Goal: Use online tool/utility: Use online tool/utility

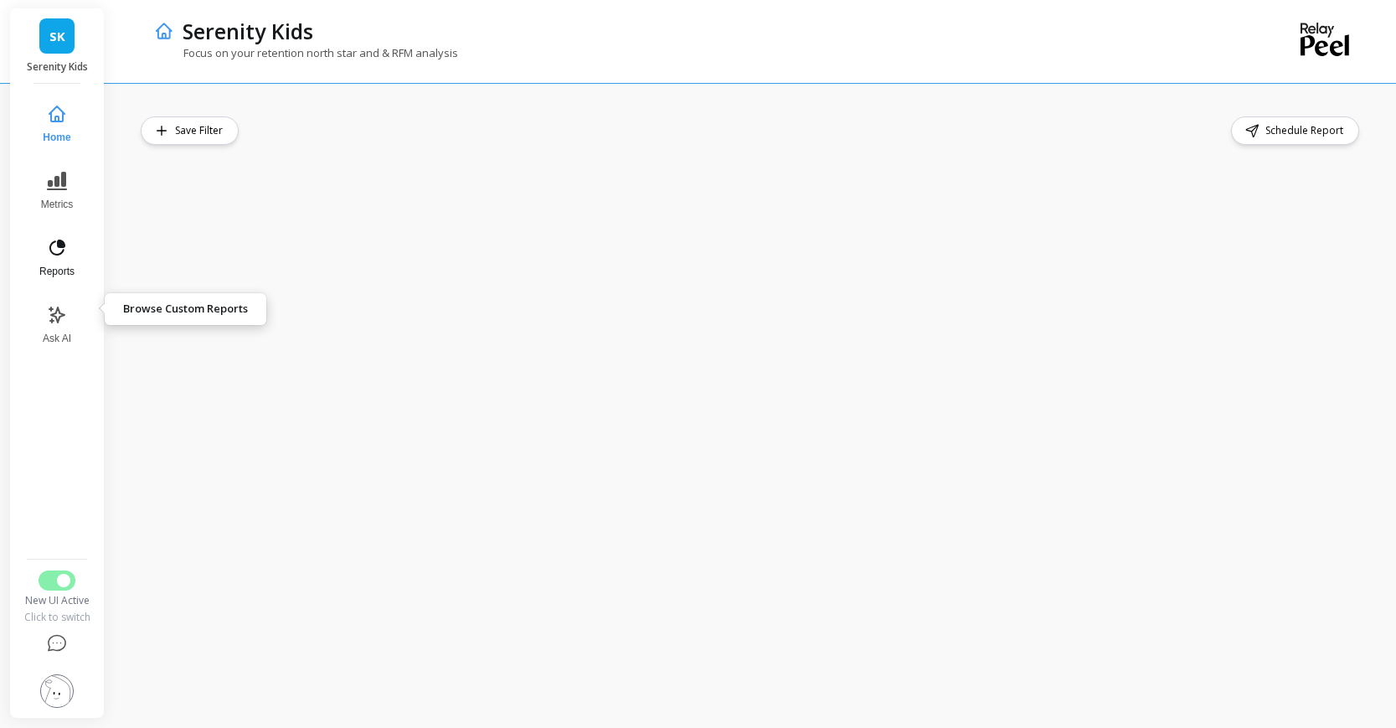
click at [64, 246] on icon at bounding box center [62, 243] width 6 height 6
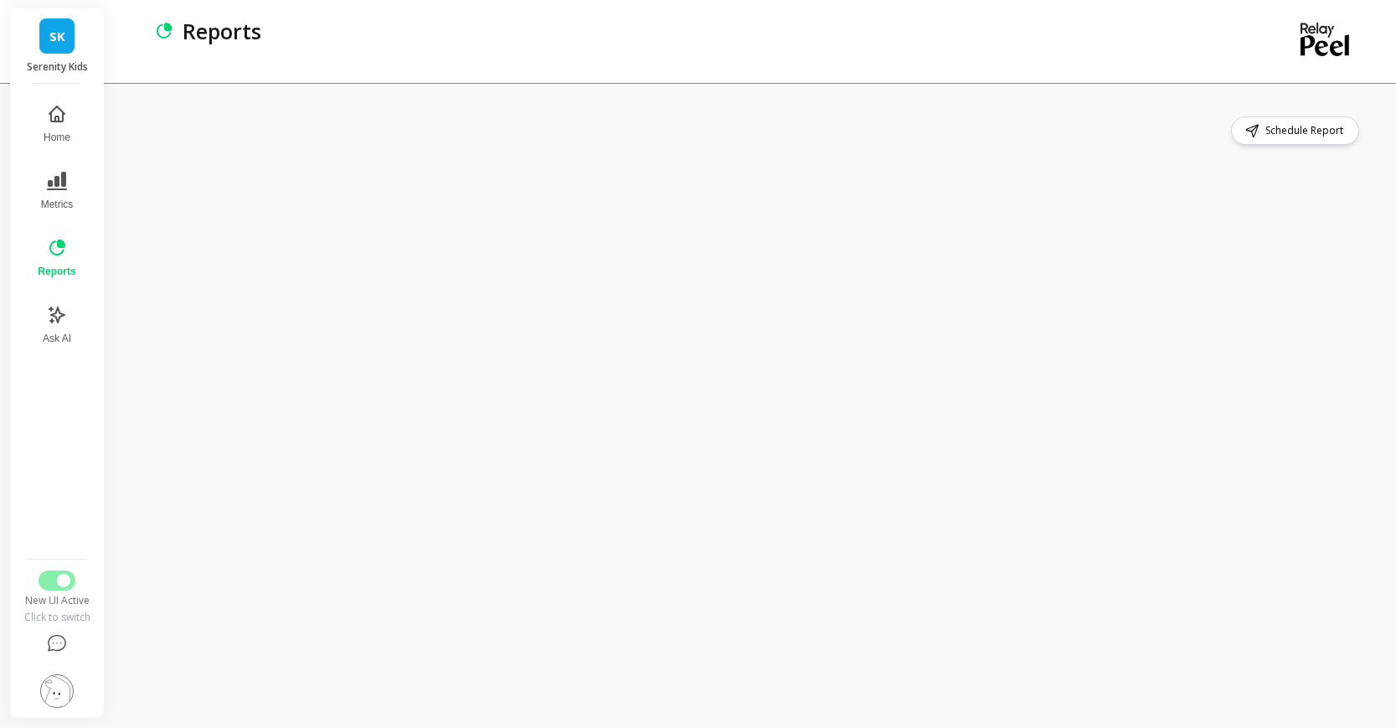
click at [65, 43] on span "SK" at bounding box center [57, 36] width 16 height 19
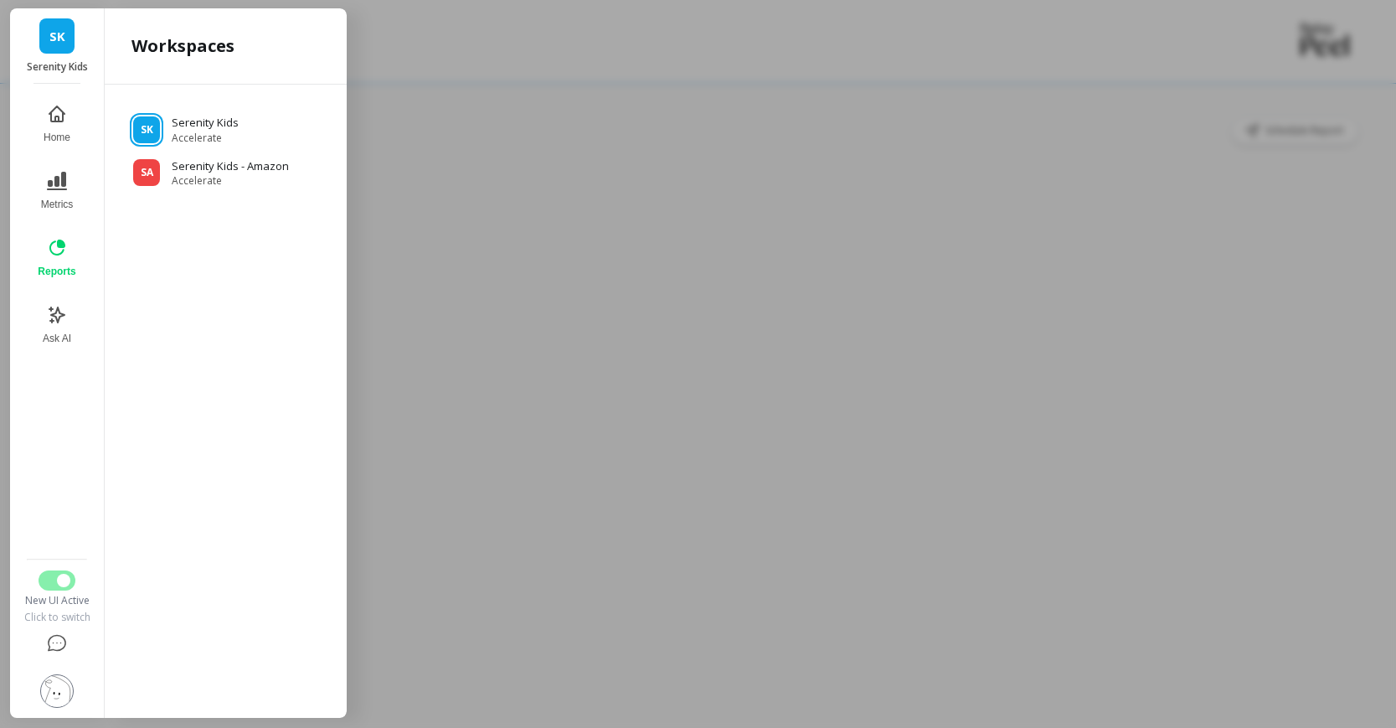
click at [444, 163] on div at bounding box center [698, 364] width 1396 height 728
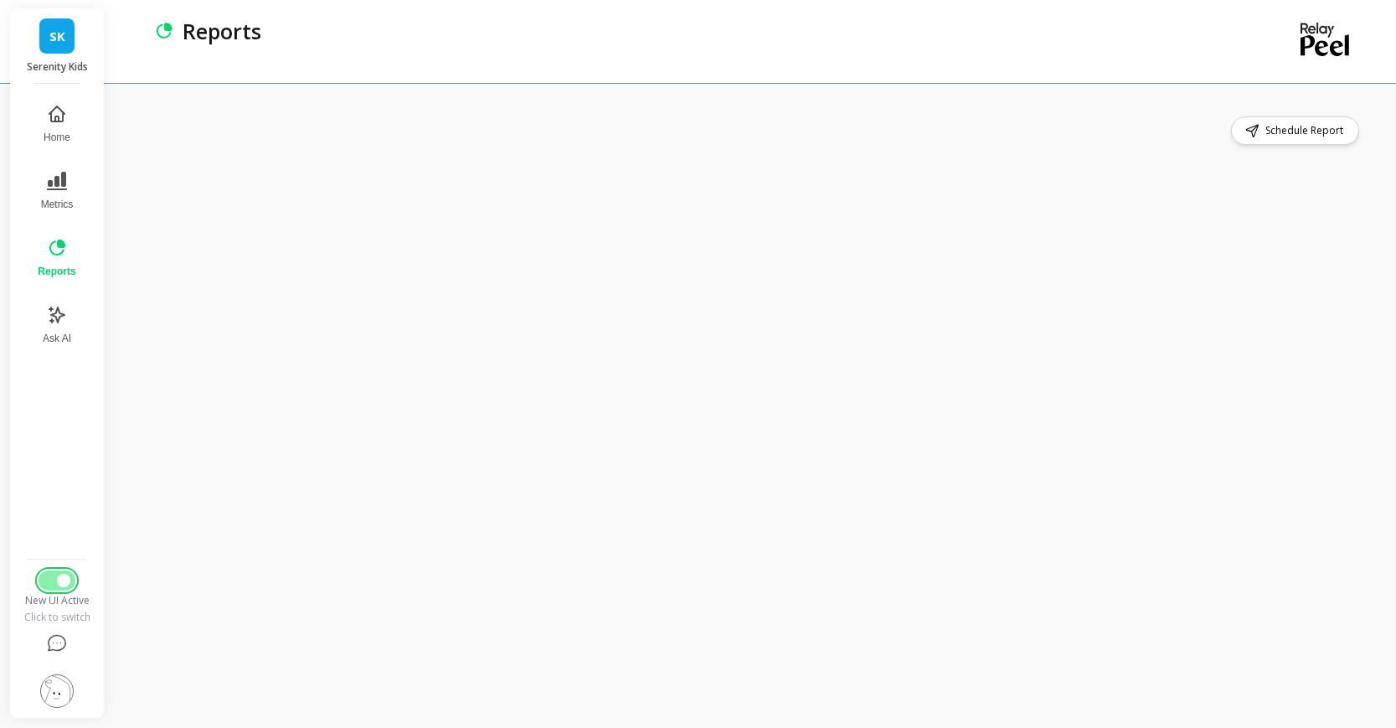
click at [70, 574] on span "Switch to Legacy UI" at bounding box center [63, 580] width 13 height 13
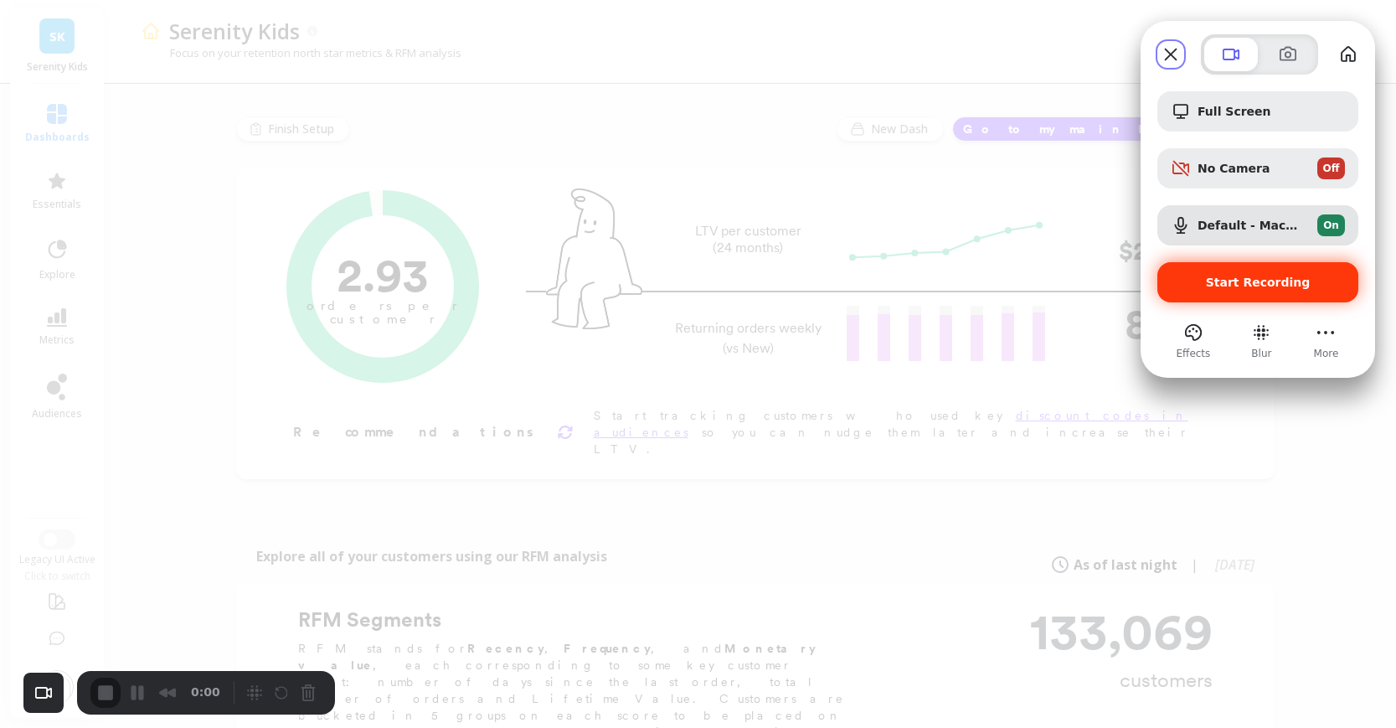
click at [1198, 286] on span "Start Recording" at bounding box center [1258, 282] width 174 height 13
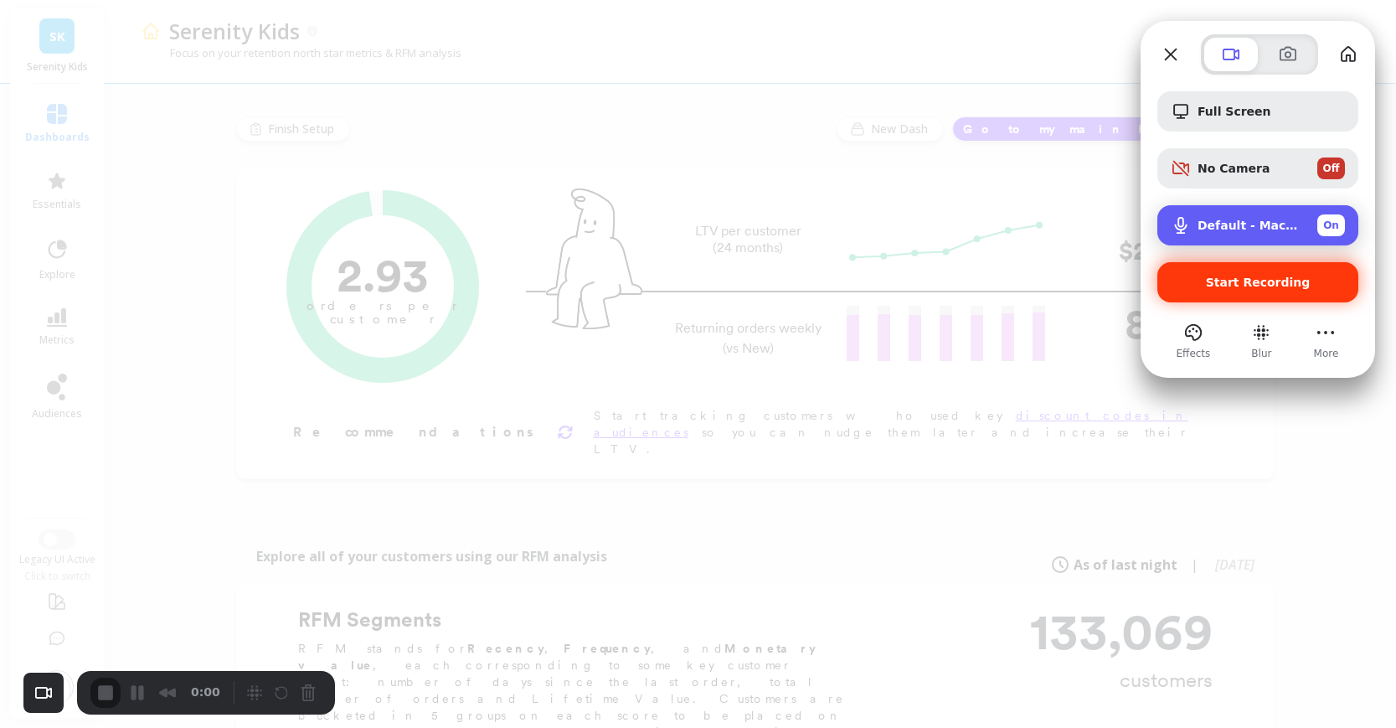
click at [1174, 227] on span "Microphone options" at bounding box center [1181, 225] width 20 height 20
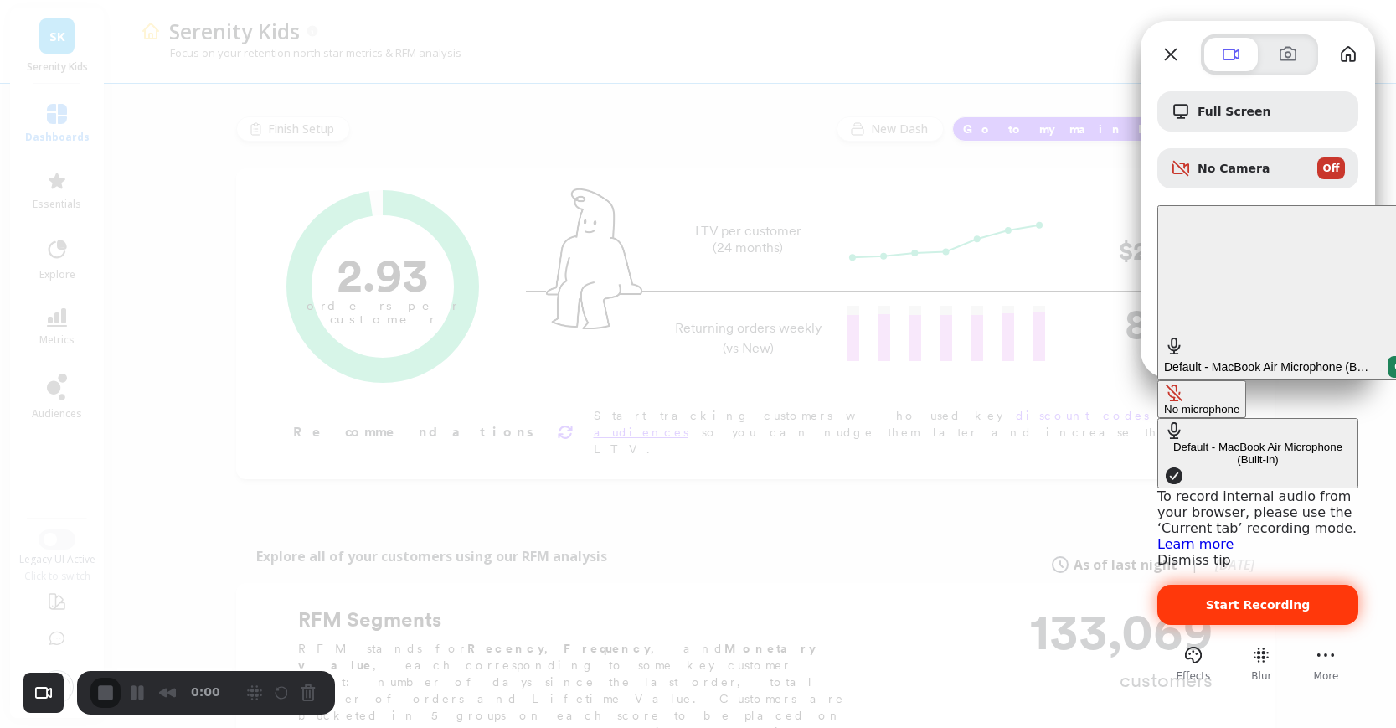
click at [1157, 380] on button "No microphone" at bounding box center [1201, 399] width 89 height 38
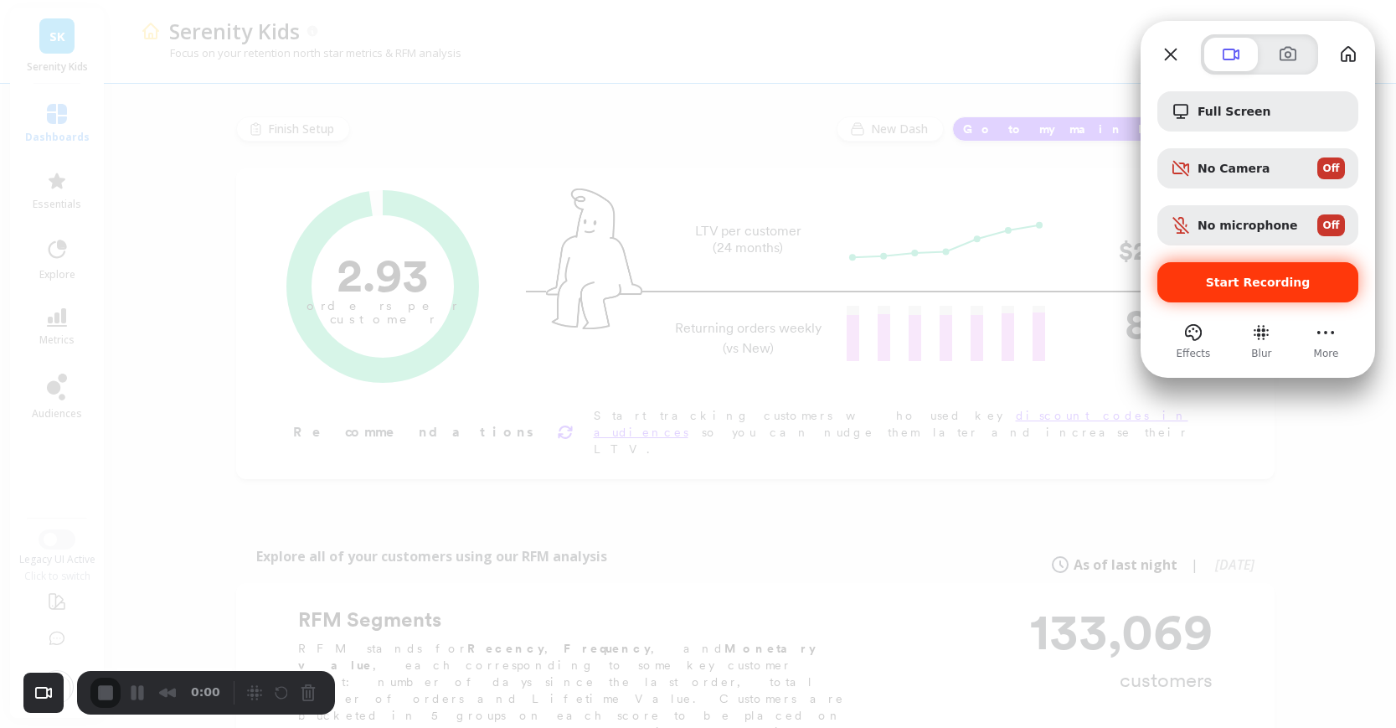
click at [1193, 281] on span "Start Recording" at bounding box center [1258, 282] width 174 height 13
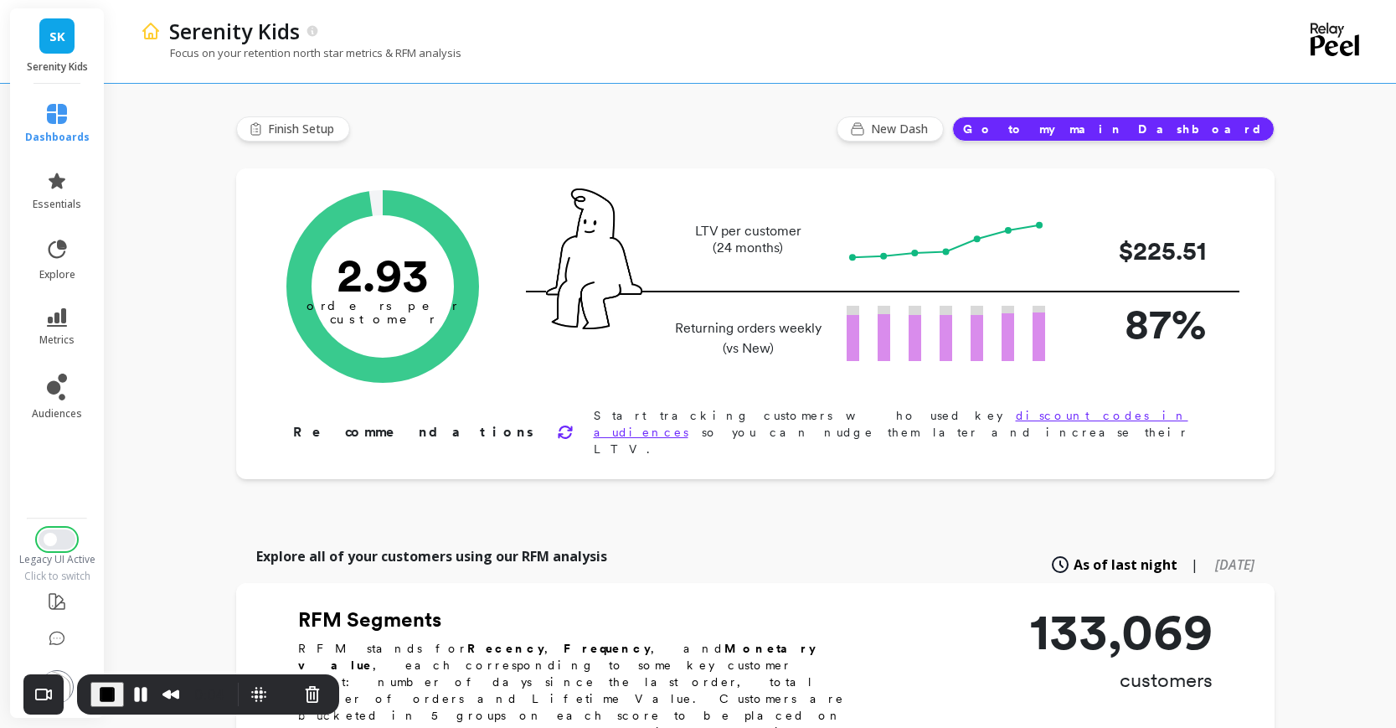
click at [57, 546] on span "Switch to New UI" at bounding box center [50, 539] width 13 height 13
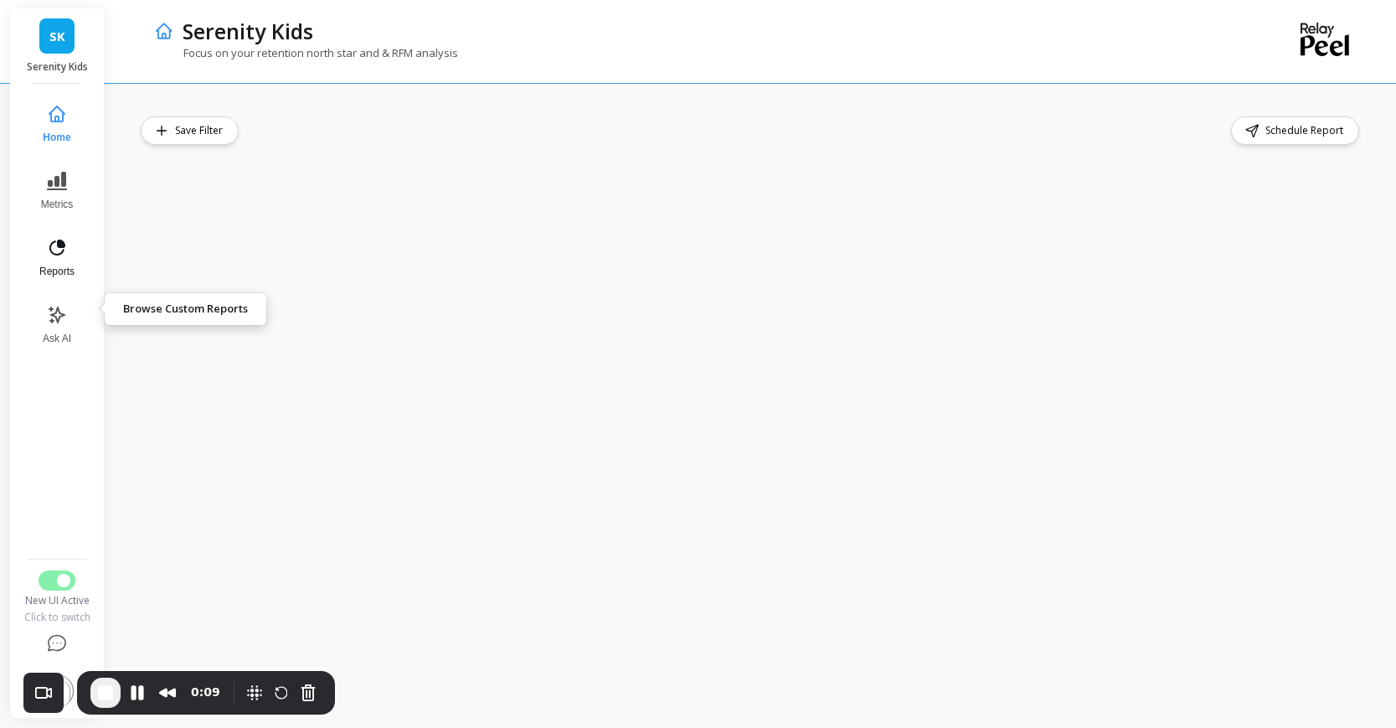
click at [59, 258] on icon at bounding box center [57, 248] width 20 height 20
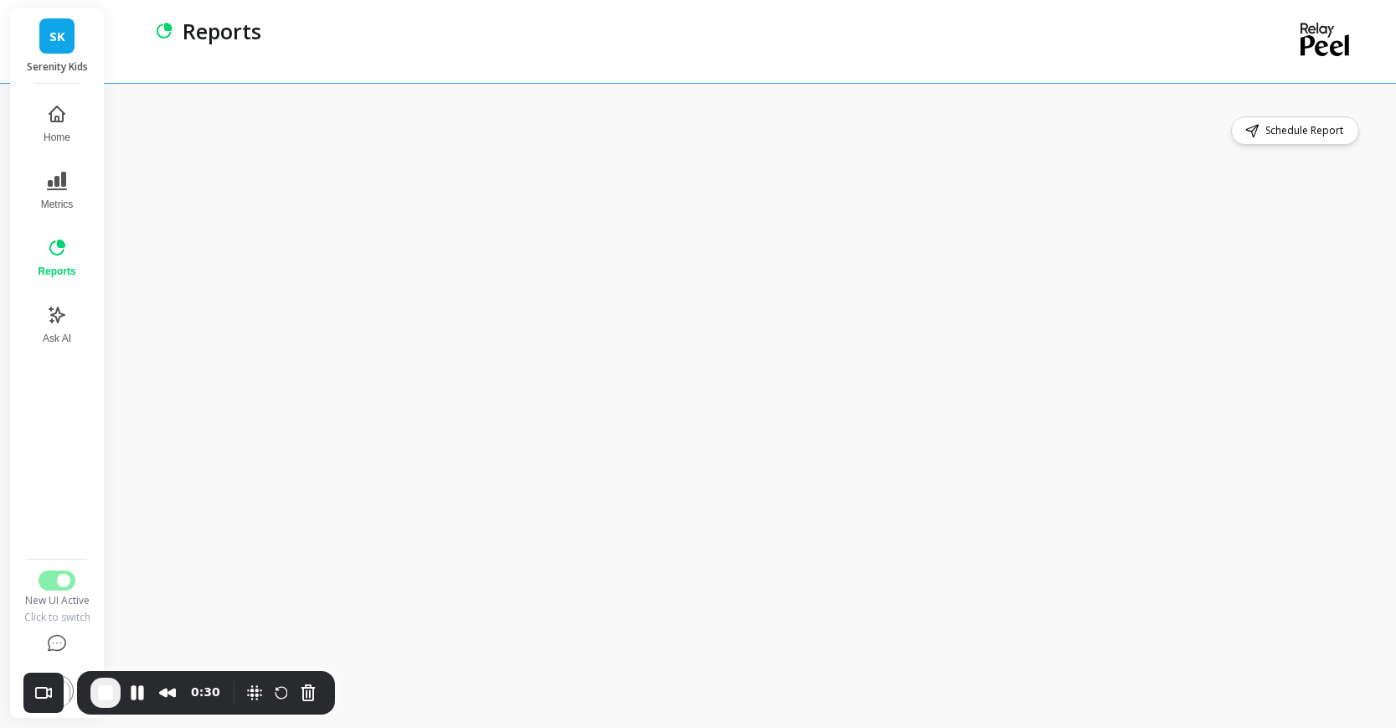
scroll to position [3, 0]
click at [101, 688] on span "End Recording" at bounding box center [105, 693] width 20 height 20
